Goal: Task Accomplishment & Management: Complete application form

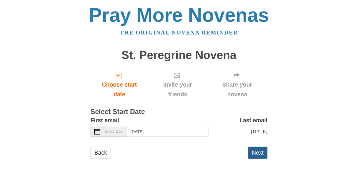
click at [265, 153] on button "Next" at bounding box center [257, 153] width 19 height 12
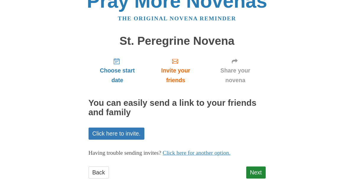
scroll to position [21, 0]
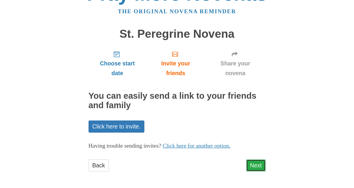
click at [257, 165] on link "Next" at bounding box center [255, 166] width 19 height 12
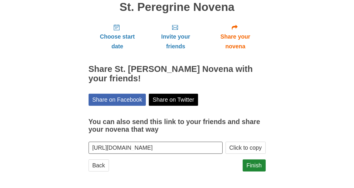
scroll to position [48, 0]
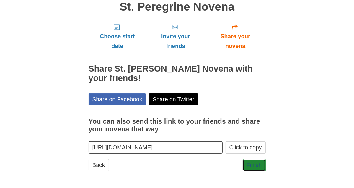
click at [257, 165] on link "Finish" at bounding box center [254, 165] width 23 height 12
